Goal: Book appointment/travel/reservation

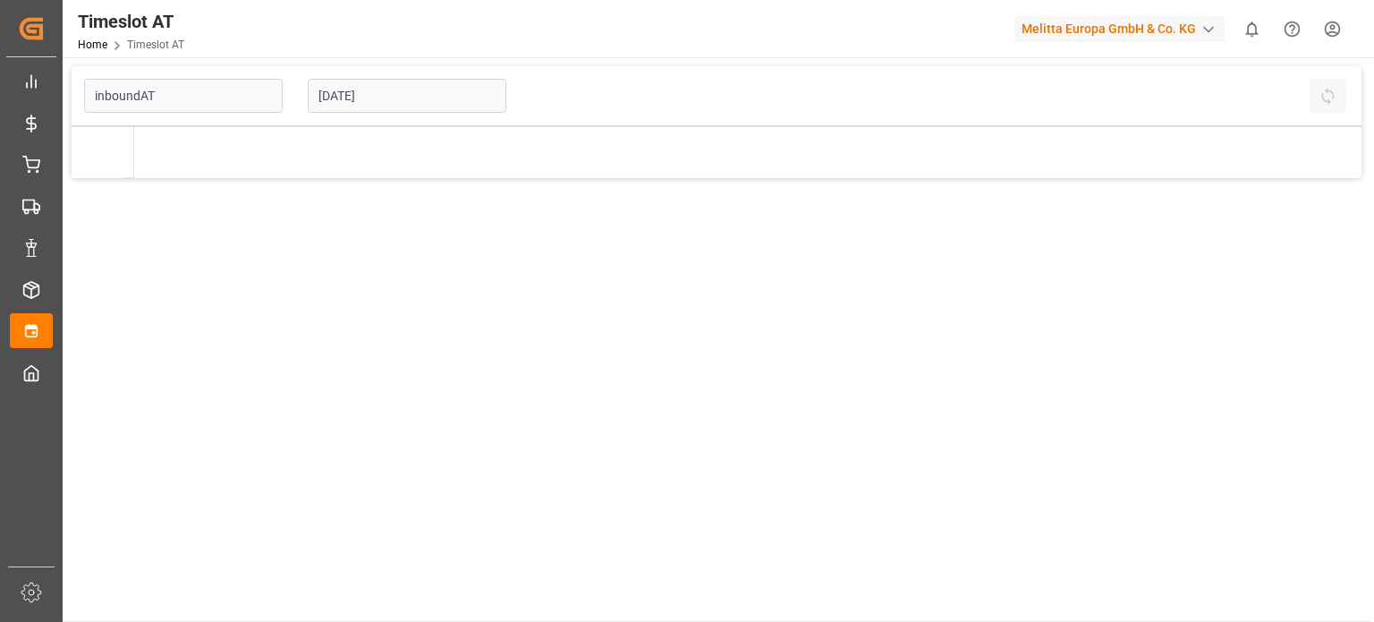
type input "Inbound AT"
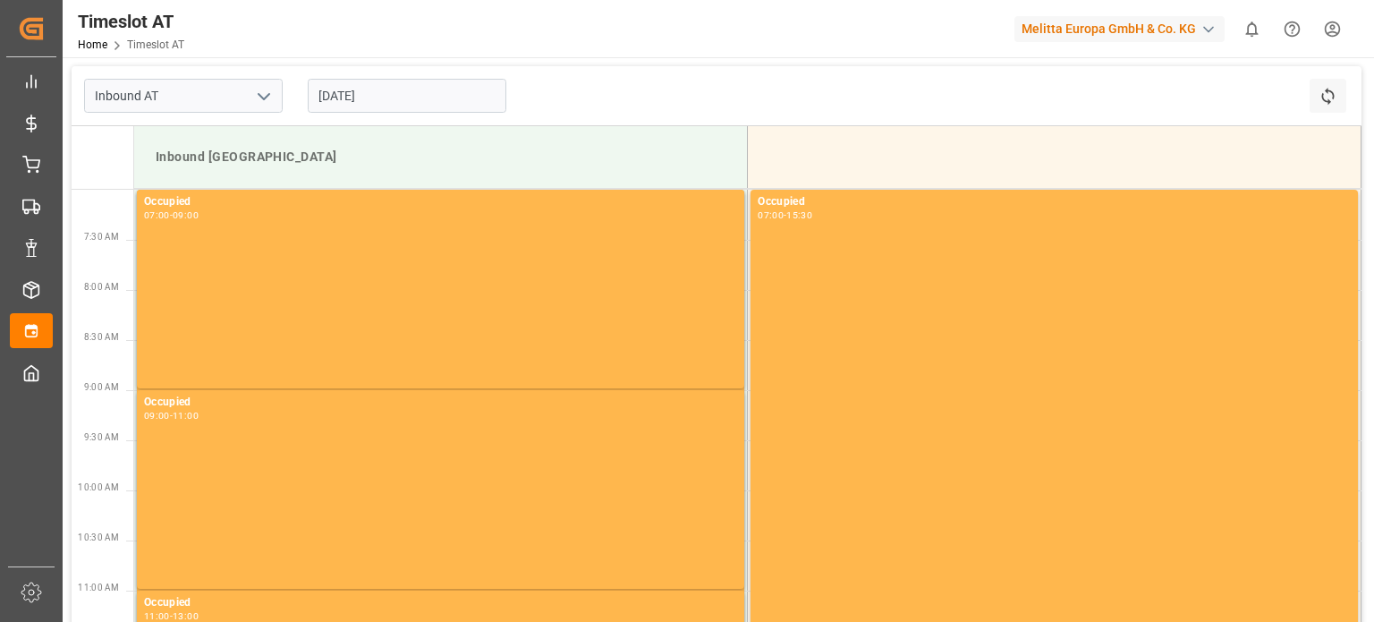
click at [394, 107] on input "[DATE]" at bounding box center [407, 96] width 199 height 34
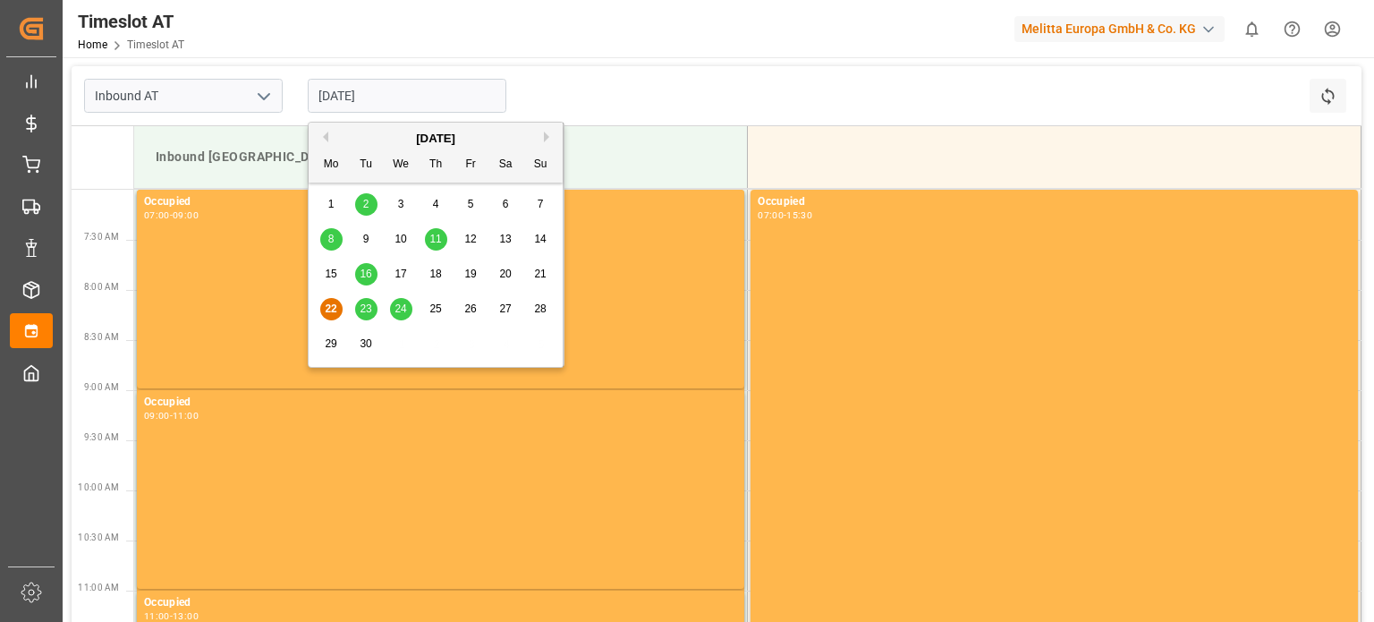
click at [364, 343] on span "30" at bounding box center [366, 343] width 12 height 13
type input "[DATE]"
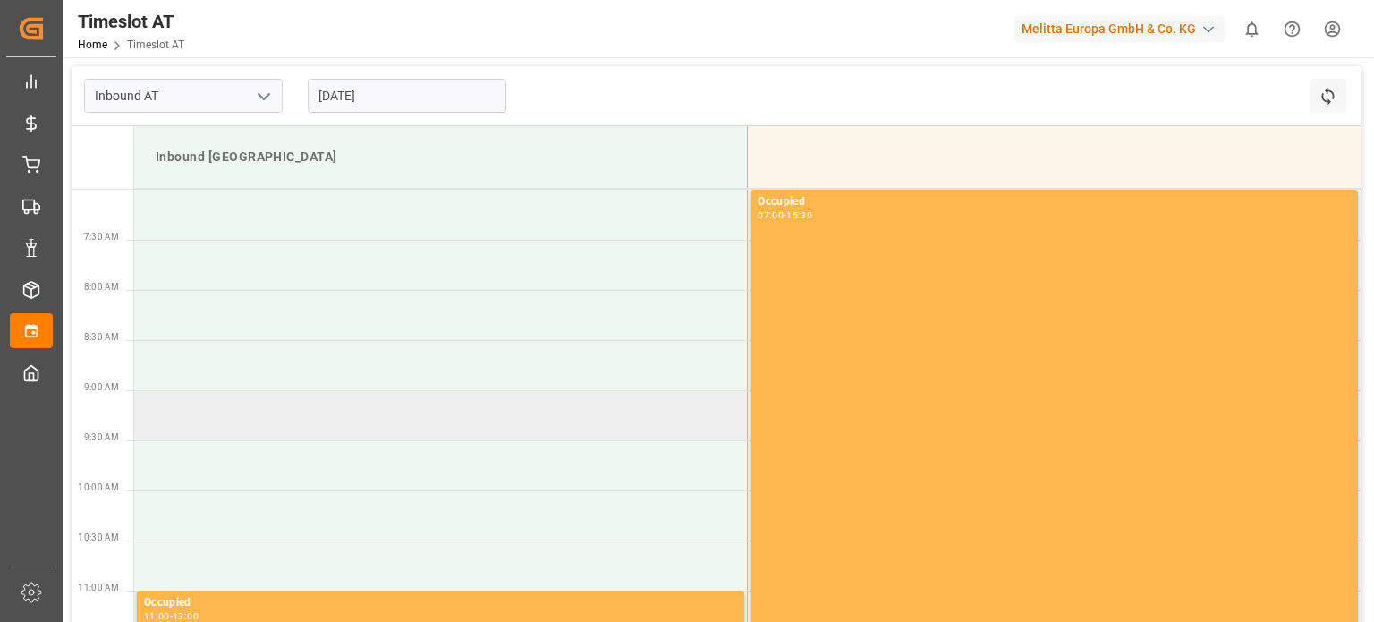
click at [352, 403] on td at bounding box center [441, 415] width 614 height 50
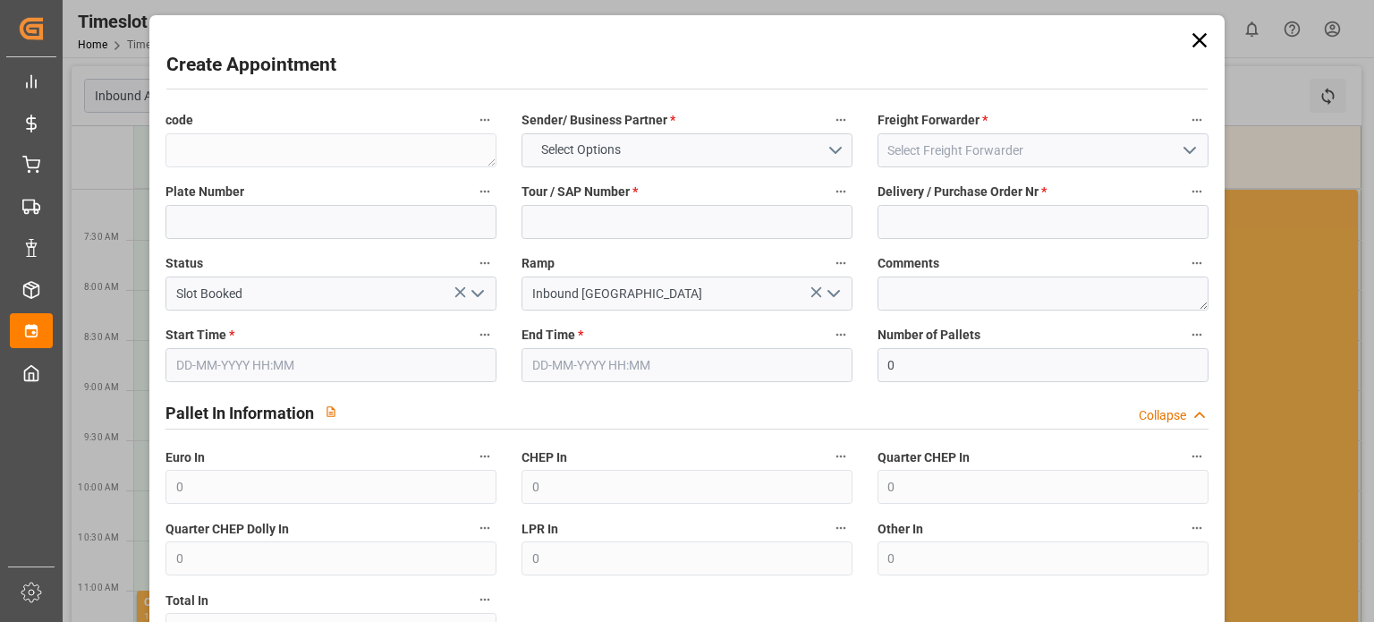
type input "[DATE] 09:00"
type input "[DATE] 11:00"
click at [677, 142] on button "Select Options" at bounding box center [687, 150] width 331 height 34
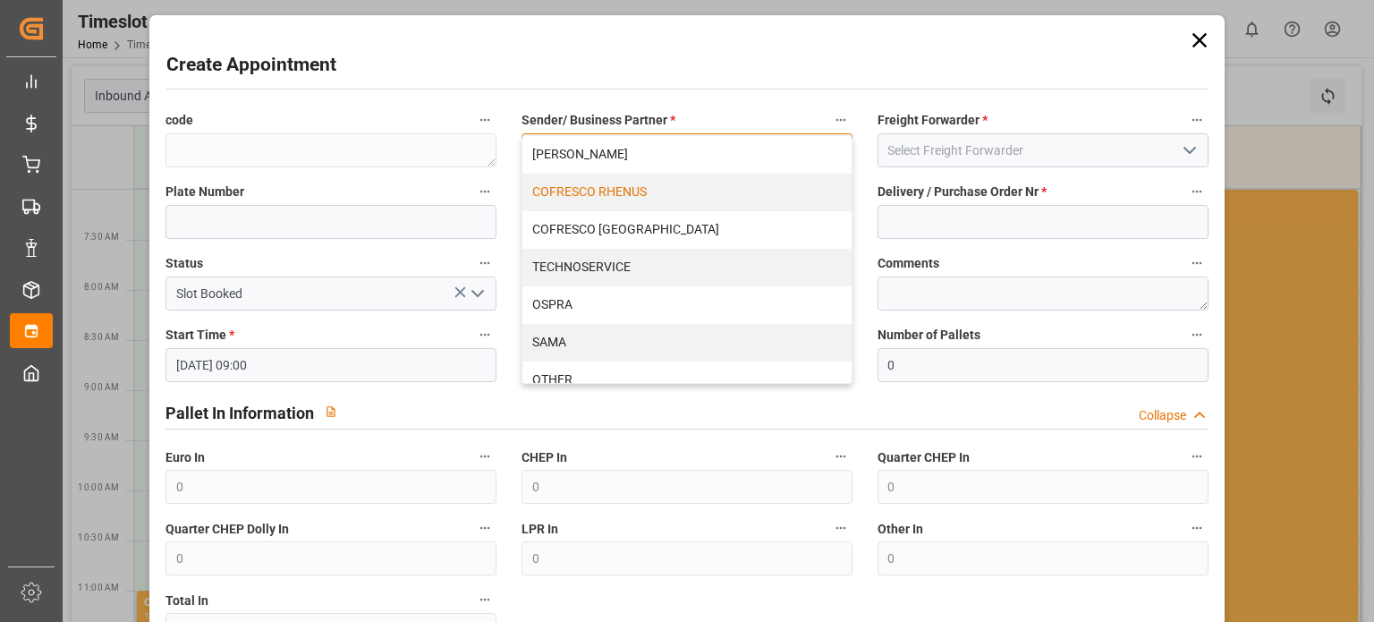
click at [648, 204] on div "COFRESCO RHENUS" at bounding box center [686, 193] width 329 height 38
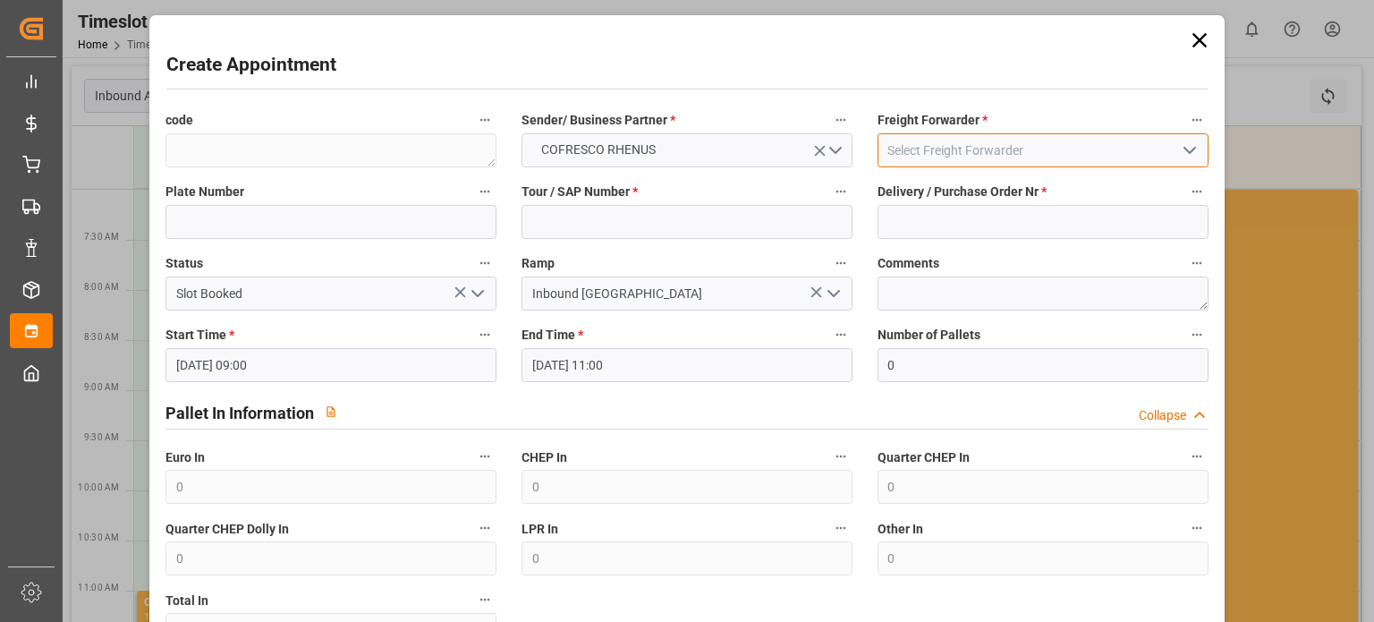
click at [895, 148] on input at bounding box center [1043, 150] width 331 height 34
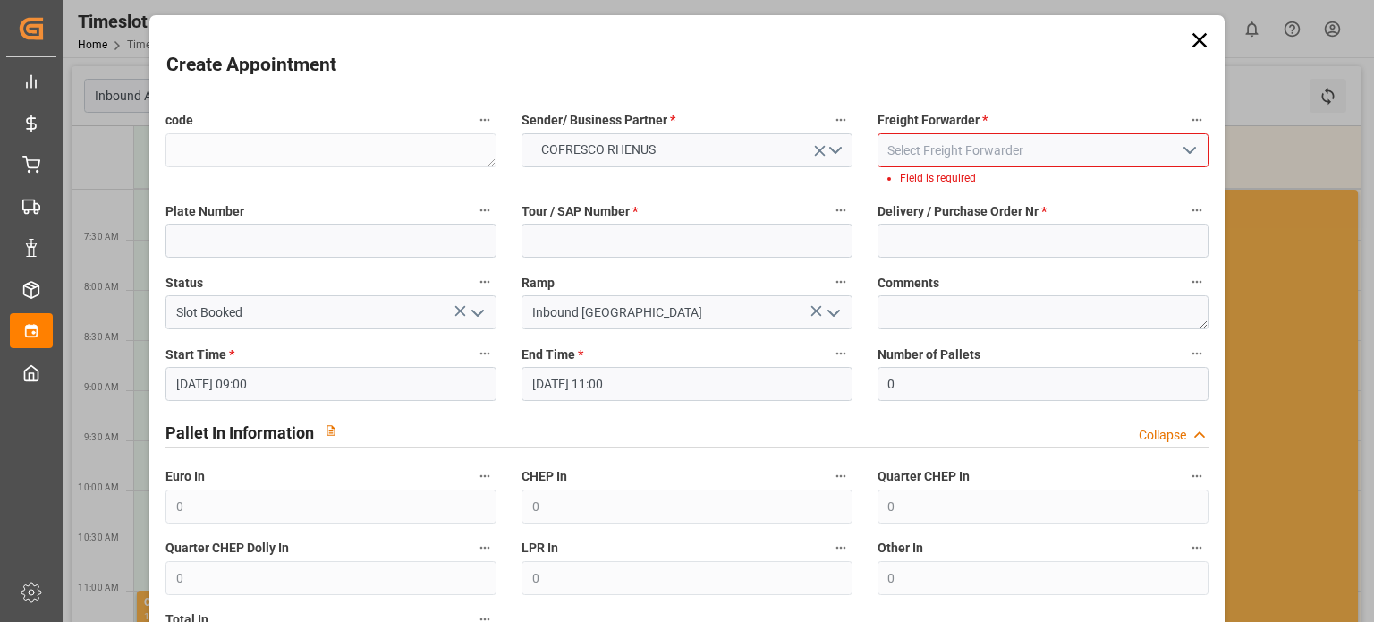
click at [1191, 148] on icon "open menu" at bounding box center [1189, 150] width 21 height 21
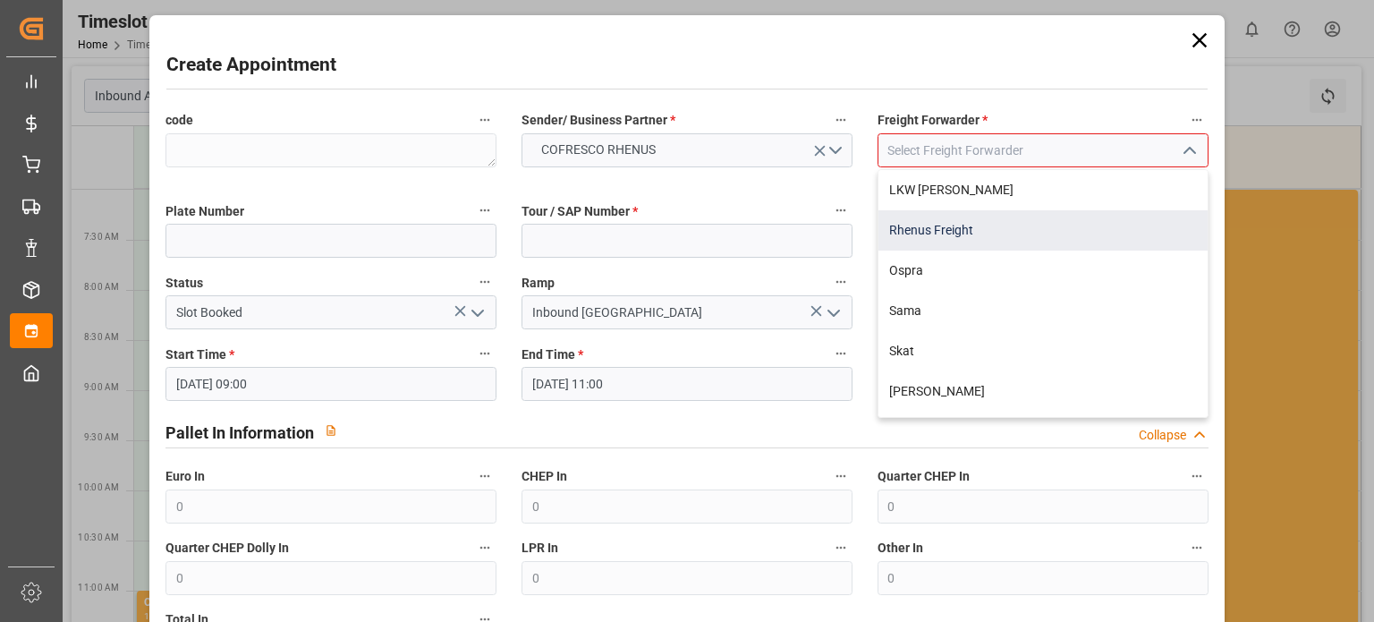
click at [958, 242] on div "Rhenus Freight" at bounding box center [1042, 230] width 329 height 40
type input "Rhenus Freight"
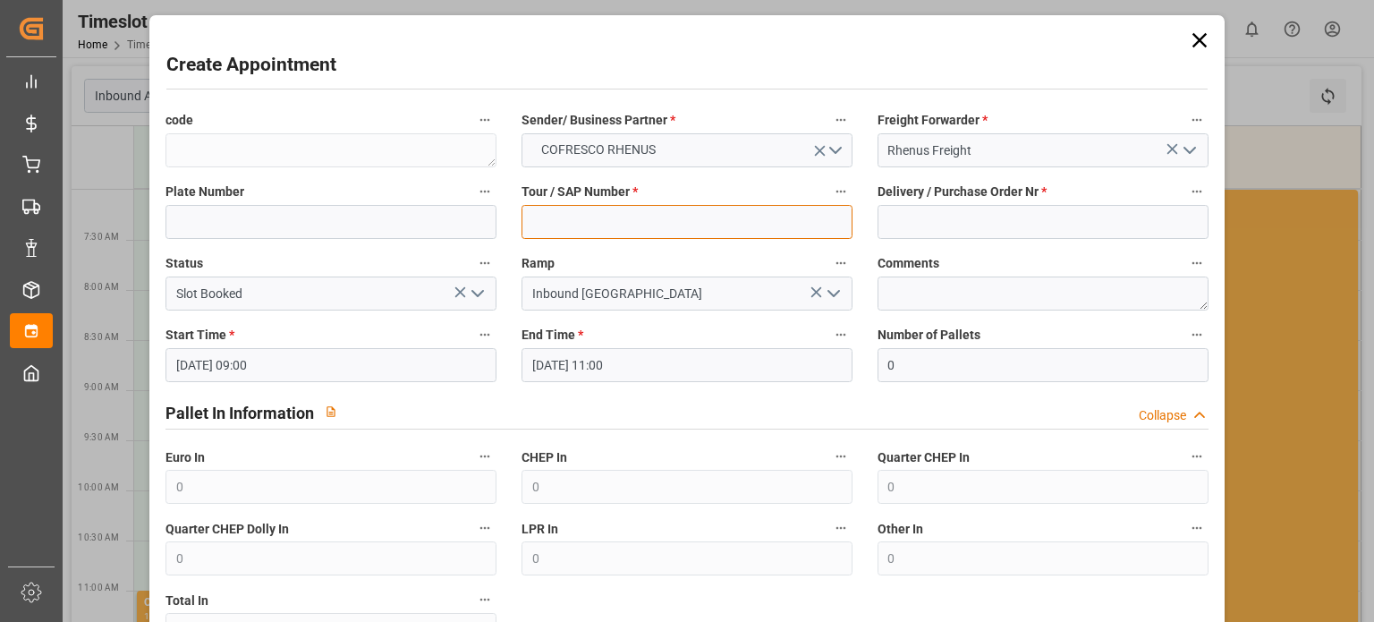
click at [576, 218] on input at bounding box center [687, 222] width 331 height 34
click at [946, 217] on input at bounding box center [1043, 222] width 331 height 34
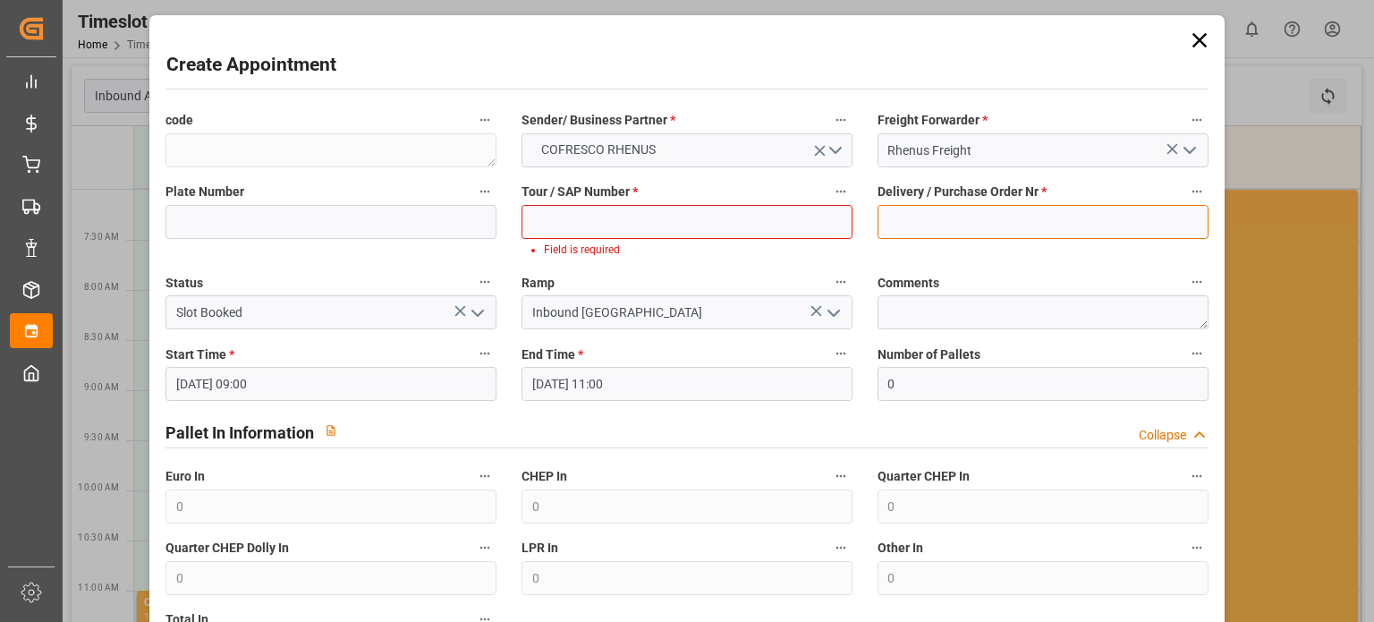
paste input "489806"
type input "489806"
click at [655, 230] on input at bounding box center [687, 222] width 331 height 34
paste input "62042554"
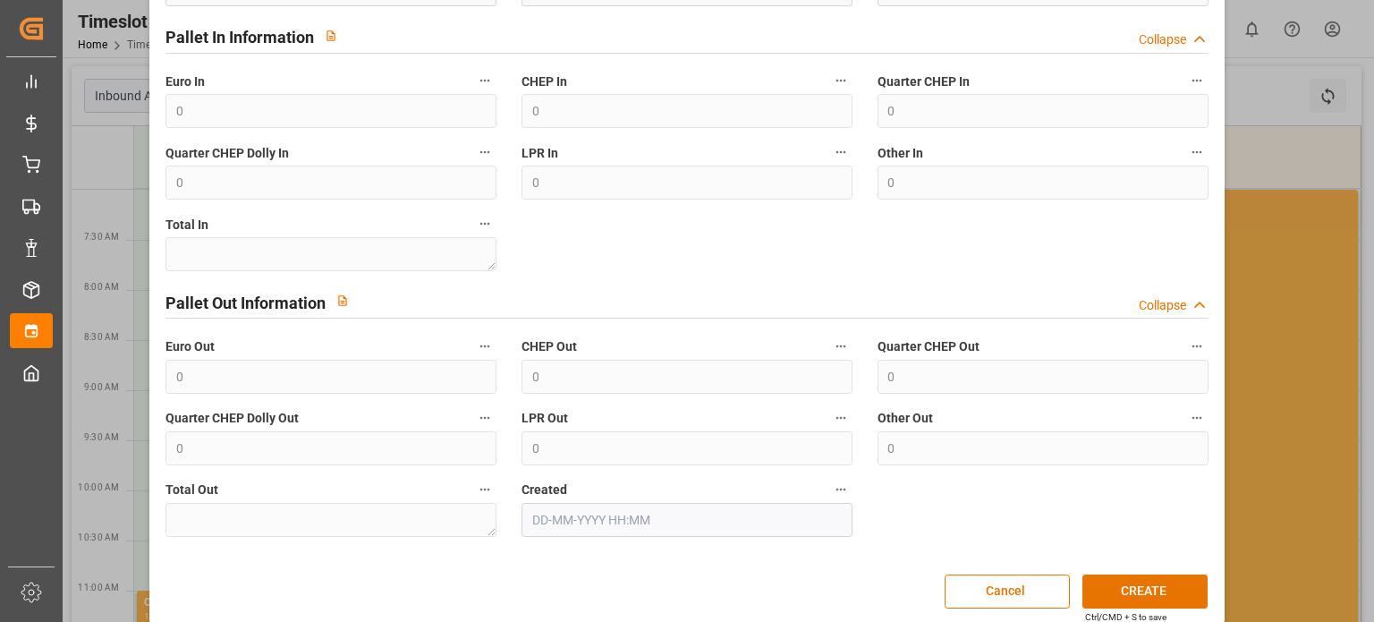
scroll to position [394, 0]
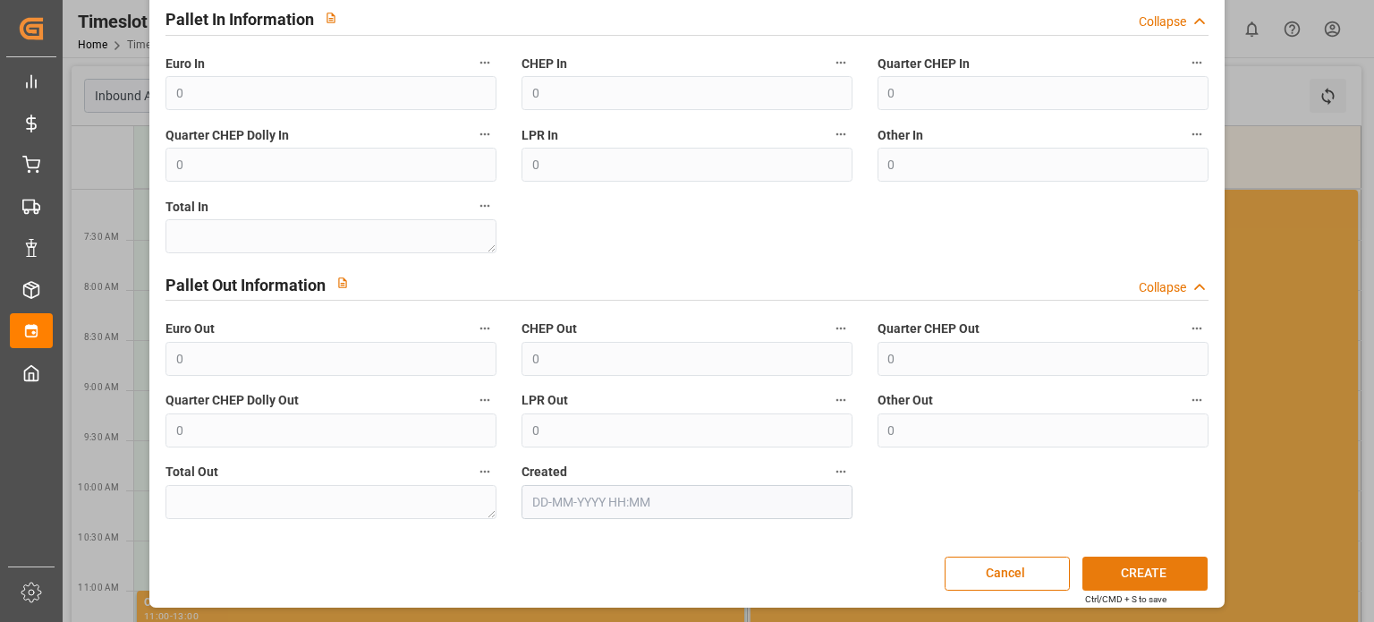
type input "62042554"
click at [1161, 571] on button "CREATE" at bounding box center [1144, 573] width 125 height 34
